Goal: Obtain resource: Download file/media

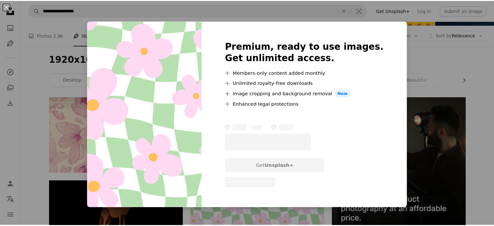
scroll to position [65, 0]
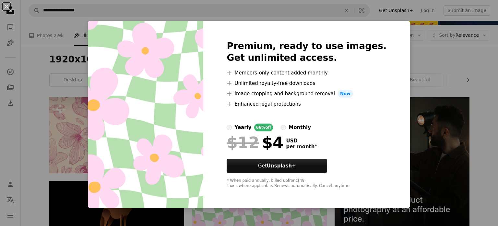
click at [493, 88] on div "An X shape Premium, ready to use images. Get unlimited access. A plus sign Memb…" at bounding box center [249, 113] width 498 height 226
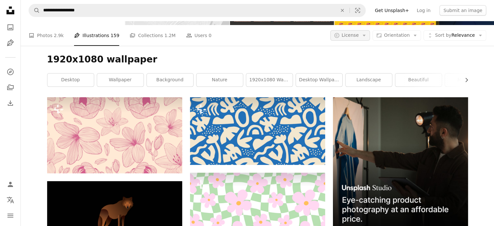
click at [359, 32] on span "License" at bounding box center [349, 34] width 17 height 5
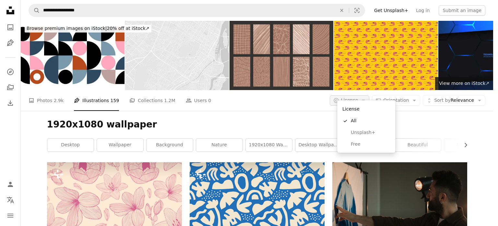
scroll to position [65, 0]
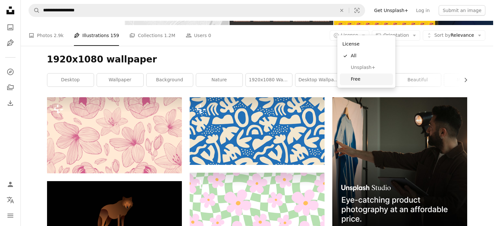
click at [356, 80] on span "Free" at bounding box center [371, 79] width 40 height 6
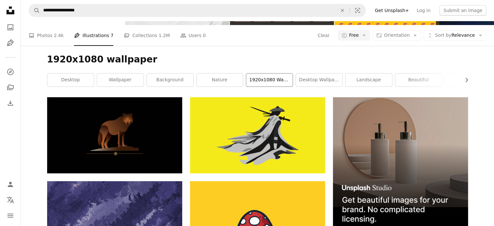
click at [262, 73] on link "1920x1080 wallpaper anime" at bounding box center [269, 79] width 46 height 13
